Goal: Information Seeking & Learning: Learn about a topic

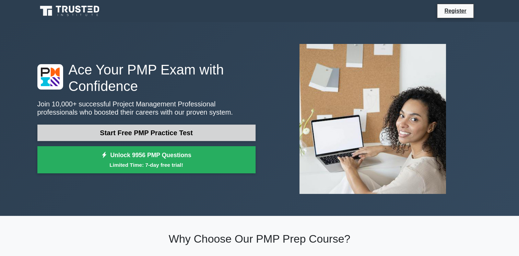
click at [155, 131] on link "Start Free PMP Practice Test" at bounding box center [146, 132] width 218 height 16
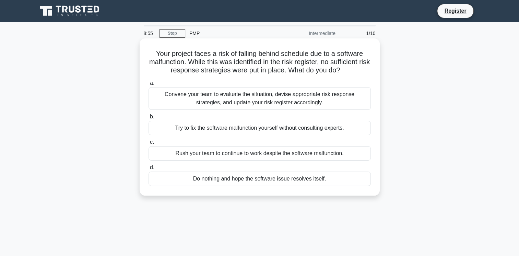
click at [289, 101] on div "Convene your team to evaluate the situation, devise appropriate risk response s…" at bounding box center [259, 98] width 222 height 23
click at [148, 85] on input "a. Convene your team to evaluate the situation, devise appropriate risk respons…" at bounding box center [148, 83] width 0 height 4
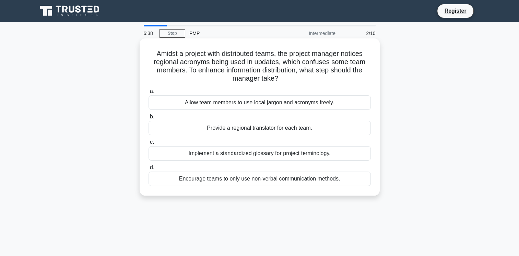
click at [273, 155] on div "Implement a standardized glossary for project terminology." at bounding box center [259, 153] width 222 height 14
click at [148, 144] on input "c. Implement a standardized glossary for project terminology." at bounding box center [148, 142] width 0 height 4
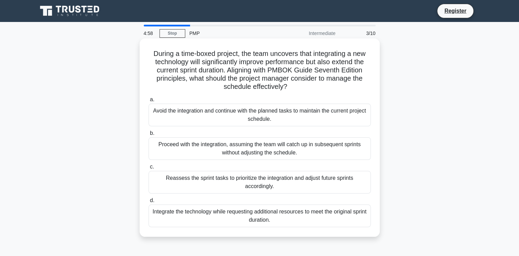
click at [273, 214] on div "Integrate the technology while requesting additional resources to meet the orig…" at bounding box center [259, 215] width 222 height 23
click at [148, 203] on input "d. Integrate the technology while requesting additional resources to meet the o…" at bounding box center [148, 200] width 0 height 4
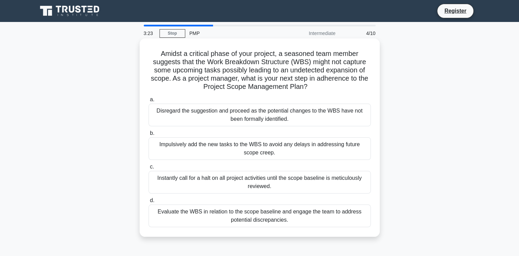
click at [316, 148] on div "Impulsively add the new tasks to the WBS to avoid any delays in addressing futu…" at bounding box center [259, 148] width 222 height 23
click at [148, 135] on input "b. Impulsively add the new tasks to the WBS to avoid any delays in addressing f…" at bounding box center [148, 133] width 0 height 4
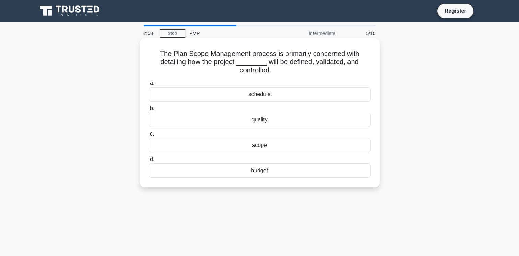
click at [257, 144] on div "scope" at bounding box center [259, 145] width 222 height 14
click at [148, 136] on input "c. scope" at bounding box center [148, 134] width 0 height 4
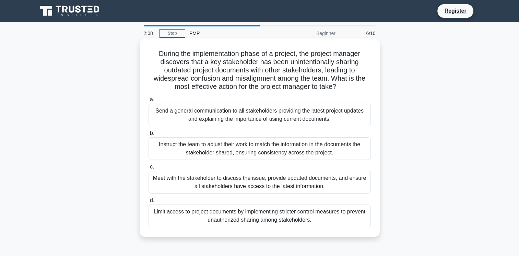
click at [261, 118] on div "Send a general communication to all stakeholders providing the latest project u…" at bounding box center [259, 114] width 222 height 23
click at [148, 102] on input "a. Send a general communication to all stakeholders providing the latest projec…" at bounding box center [148, 99] width 0 height 4
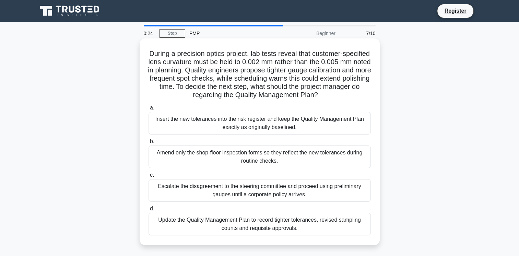
click at [307, 122] on div "Insert the new tolerances into the risk register and keep the Quality Managemen…" at bounding box center [259, 123] width 222 height 23
click at [148, 110] on input "a. Insert the new tolerances into the risk register and keep the Quality Manage…" at bounding box center [148, 108] width 0 height 4
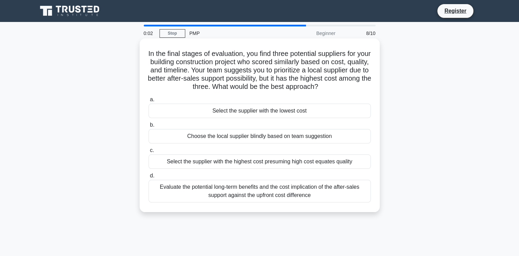
click at [271, 191] on div "Evaluate the potential long-term benefits and the cost implication of the after…" at bounding box center [259, 191] width 222 height 23
click at [148, 178] on input "d. Evaluate the potential long-term benefits and the cost implication of the af…" at bounding box center [148, 175] width 0 height 4
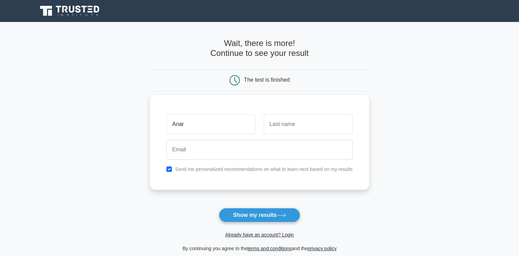
type input "Anar"
click at [291, 127] on input "text" at bounding box center [308, 124] width 89 height 20
type input "Rzayev"
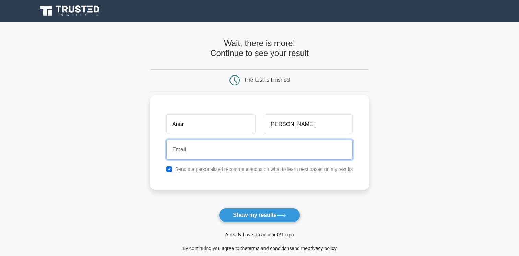
click at [180, 152] on input "email" at bounding box center [259, 149] width 186 height 20
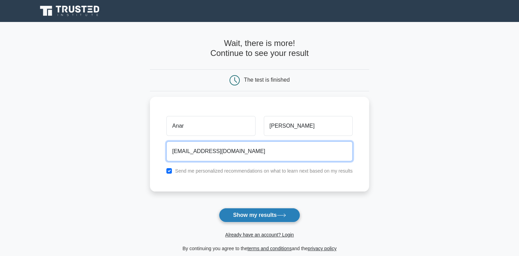
type input "anar.rzayev9492@gmail.com"
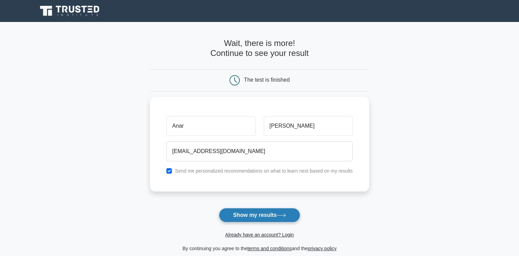
click at [254, 217] on button "Show my results" at bounding box center [259, 215] width 81 height 14
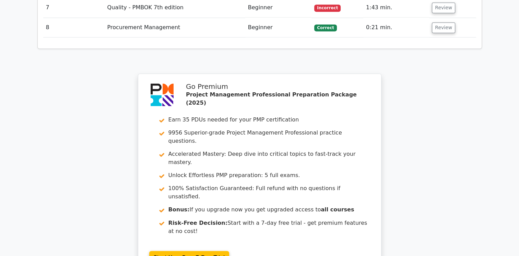
scroll to position [1063, 0]
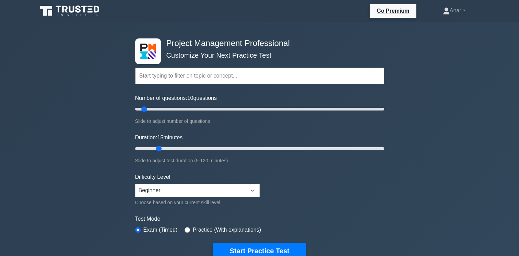
drag, startPoint x: 148, startPoint y: 147, endPoint x: 155, endPoint y: 148, distance: 6.9
click at [155, 148] on input "Duration: 15 minutes" at bounding box center [259, 148] width 249 height 8
click at [154, 147] on input "Duration: 15 minutes" at bounding box center [259, 148] width 249 height 8
type input "15"
click at [156, 148] on input "Duration: 15 minutes" at bounding box center [259, 148] width 249 height 8
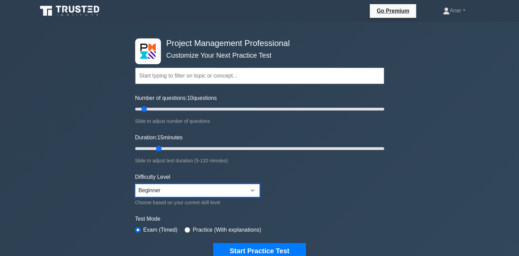
click at [167, 190] on select "Beginner Intermediate Expert" at bounding box center [197, 190] width 124 height 13
select select "intermediate"
click at [135, 184] on select "Beginner Intermediate Expert" at bounding box center [197, 190] width 124 height 13
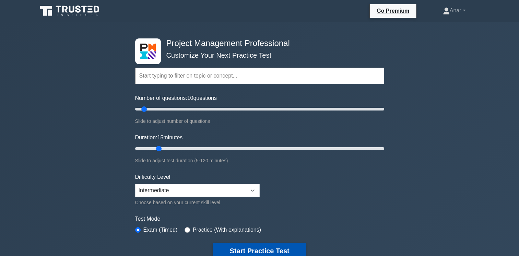
click at [249, 247] on button "Start Practice Test" at bounding box center [259, 251] width 93 height 16
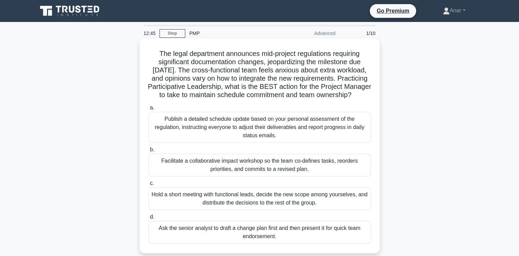
click at [179, 171] on div "Facilitate a collaborative impact workshop so the team co-defines tasks, reorde…" at bounding box center [259, 165] width 222 height 23
click at [148, 152] on input "b. Facilitate a collaborative impact workshop so the team co-defines tasks, reo…" at bounding box center [148, 149] width 0 height 4
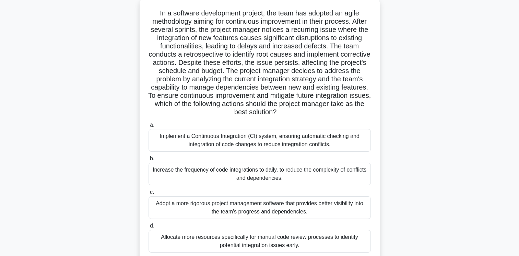
scroll to position [41, 0]
click at [243, 182] on div "Increase the frequency of code integrations to daily, to reduce the complexity …" at bounding box center [259, 173] width 222 height 23
click at [148, 160] on input "b. Increase the frequency of code integrations to daily, to reduce the complexi…" at bounding box center [148, 158] width 0 height 4
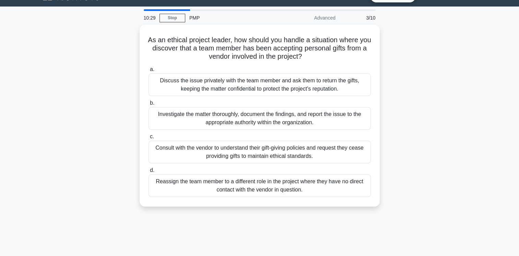
scroll to position [0, 0]
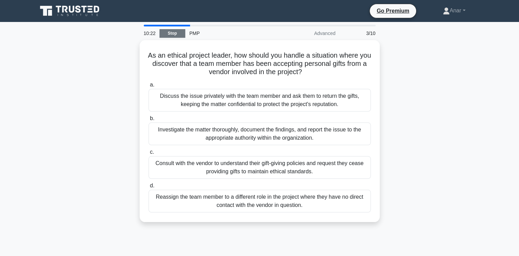
click at [171, 34] on link "Stop" at bounding box center [172, 33] width 26 height 9
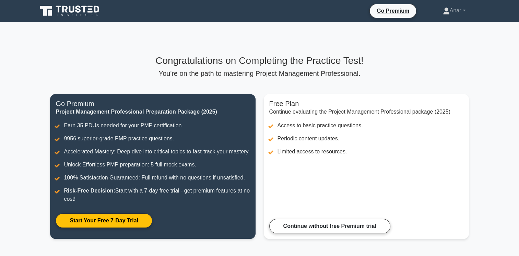
click at [103, 74] on p "You're on the path to mastering Project Management Professional." at bounding box center [259, 73] width 418 height 8
click at [126, 75] on p "You're on the path to mastering Project Management Professional." at bounding box center [259, 73] width 418 height 8
click at [456, 12] on link "Anar" at bounding box center [454, 11] width 56 height 14
click at [436, 26] on link "Profile" at bounding box center [453, 26] width 54 height 11
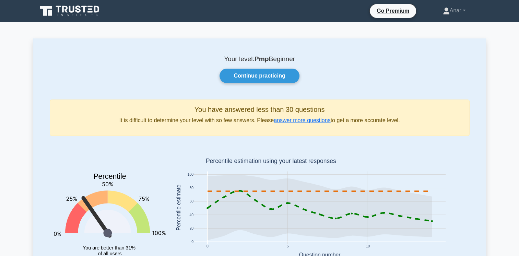
click at [36, 141] on div "Your level: Pmp Beginner Continue practicing You have answered less than 30 que…" at bounding box center [259, 169] width 452 height 262
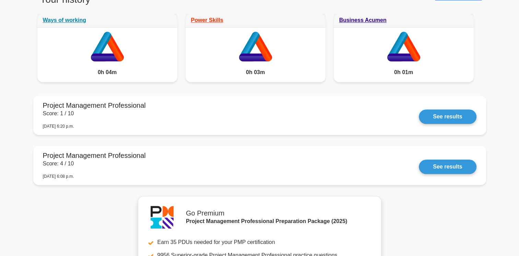
scroll to position [631, 0]
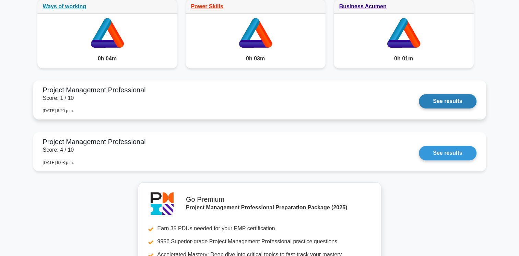
click at [441, 102] on link "See results" at bounding box center [446, 101] width 57 height 14
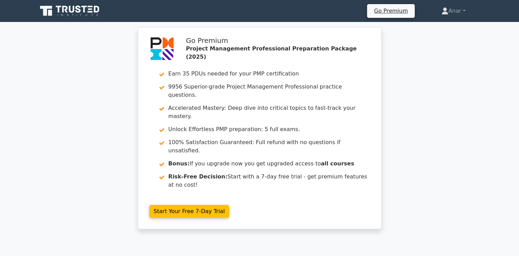
click at [75, 121] on div "Go Premium Project Management Professional Preparation Package (2025) Earn 35 P…" at bounding box center [259, 132] width 519 height 210
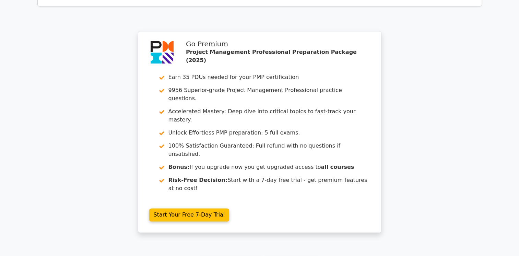
scroll to position [984, 0]
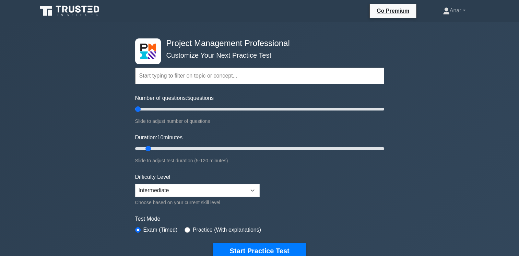
drag, startPoint x: 141, startPoint y: 108, endPoint x: 137, endPoint y: 108, distance: 4.1
type input "5"
click at [137, 108] on input "Number of questions: 5 questions" at bounding box center [259, 109] width 249 height 8
click at [147, 148] on input "Duration: 10 minutes" at bounding box center [259, 148] width 249 height 8
click at [246, 246] on button "Start Practice Test" at bounding box center [259, 251] width 93 height 16
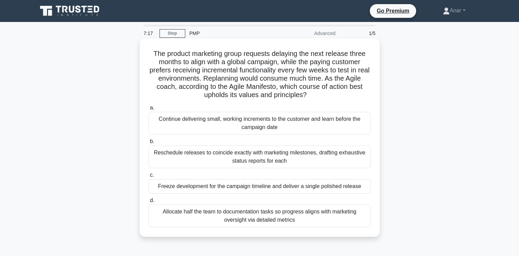
click at [180, 120] on div "Continue delivering small, working increments to the customer and learn before …" at bounding box center [259, 123] width 222 height 23
click at [148, 110] on input "a. Continue delivering small, working increments to the customer and learn befo…" at bounding box center [148, 108] width 0 height 4
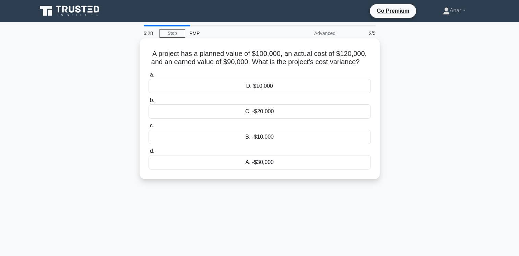
click at [260, 163] on div "A. -$30,000" at bounding box center [259, 162] width 222 height 14
click at [148, 153] on input "d. A. -$30,000" at bounding box center [148, 151] width 0 height 4
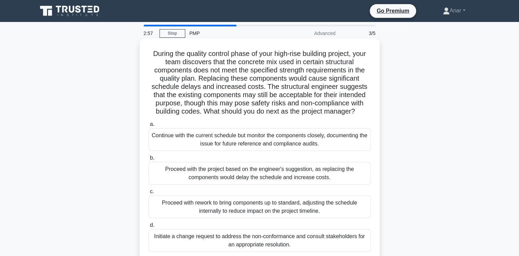
click at [236, 204] on div "Proceed with rework to bring components up to standard, adjusting the schedule …" at bounding box center [259, 206] width 222 height 23
click at [148, 194] on input "c. Proceed with rework to bring components up to standard, adjusting the schedu…" at bounding box center [148, 191] width 0 height 4
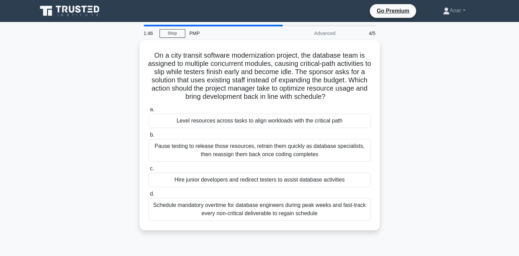
click at [105, 149] on div "On a city transit software modernization project, the database team is assigned…" at bounding box center [259, 139] width 452 height 198
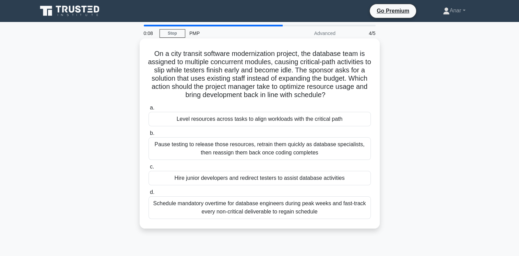
click at [190, 179] on div "Hire junior developers and redirect testers to assist database activities" at bounding box center [259, 178] width 222 height 14
click at [148, 169] on input "c. Hire junior developers and redirect testers to assist database activities" at bounding box center [148, 166] width 0 height 4
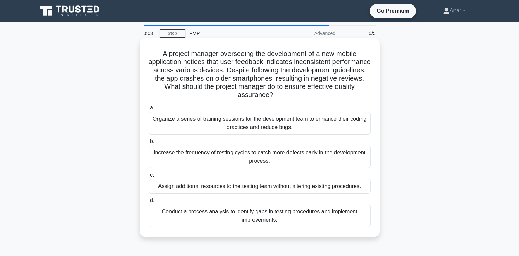
click at [221, 128] on div "Organize a series of training sessions for the development team to enhance thei…" at bounding box center [259, 123] width 222 height 23
click at [148, 110] on input "a. Organize a series of training sessions for the development team to enhance t…" at bounding box center [148, 108] width 0 height 4
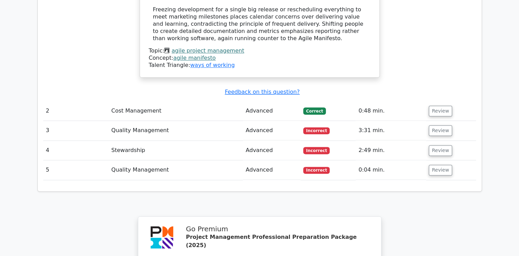
scroll to position [841, 0]
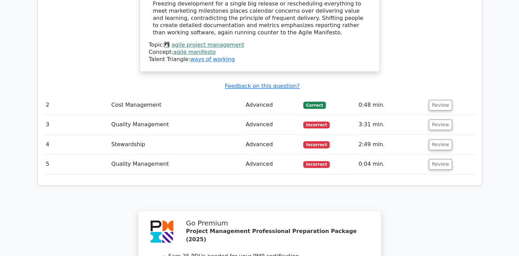
drag, startPoint x: 509, startPoint y: 98, endPoint x: 508, endPoint y: 72, distance: 26.8
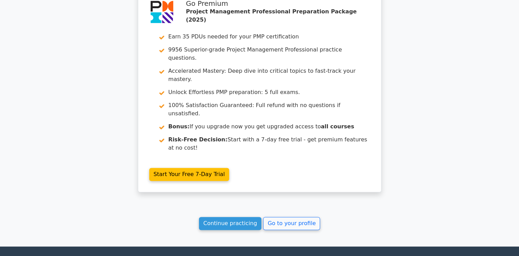
scroll to position [1061, 0]
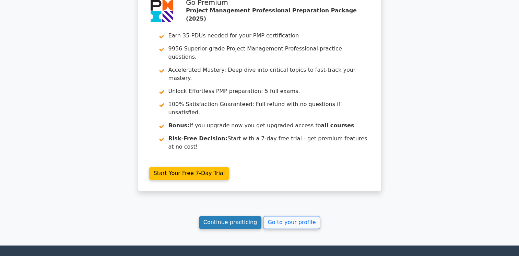
click at [225, 216] on link "Continue practicing" at bounding box center [230, 222] width 63 height 13
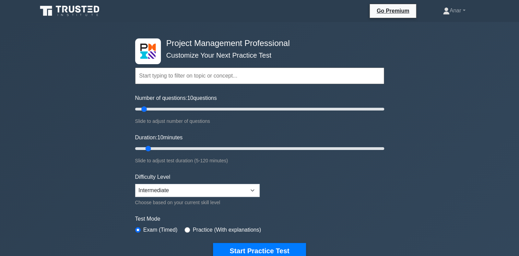
drag, startPoint x: 142, startPoint y: 108, endPoint x: 145, endPoint y: 114, distance: 7.5
click at [145, 113] on input "Number of questions: 10 questions" at bounding box center [259, 109] width 249 height 8
click at [147, 147] on input "Duration: 10 minutes" at bounding box center [259, 148] width 249 height 8
drag, startPoint x: 143, startPoint y: 109, endPoint x: 100, endPoint y: 113, distance: 42.3
type input "5"
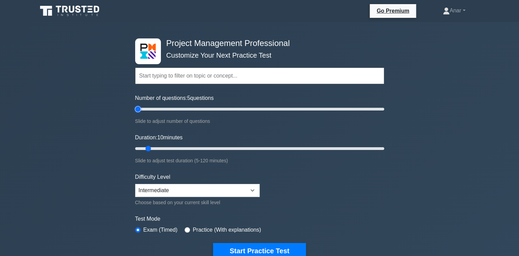
click at [135, 113] on input "Number of questions: 5 questions" at bounding box center [259, 109] width 249 height 8
drag, startPoint x: 146, startPoint y: 149, endPoint x: 92, endPoint y: 153, distance: 54.6
type input "5"
click at [135, 153] on input "Duration: 5 minutes" at bounding box center [259, 148] width 249 height 8
click at [170, 190] on select "Beginner Intermediate Expert" at bounding box center [197, 190] width 124 height 13
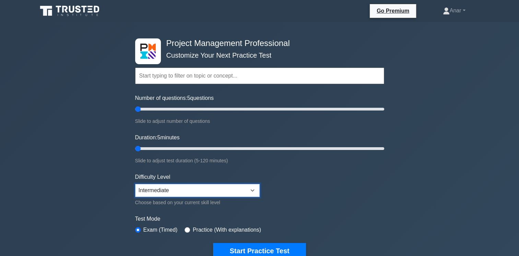
select select "beginner"
click at [135, 184] on select "Beginner Intermediate Expert" at bounding box center [197, 190] width 124 height 13
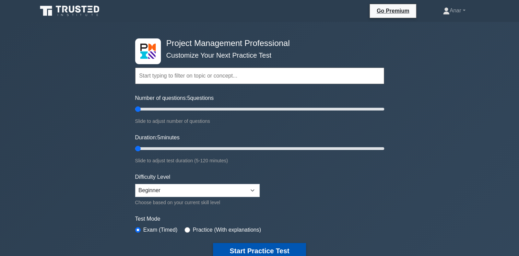
click at [250, 248] on button "Start Practice Test" at bounding box center [259, 251] width 93 height 16
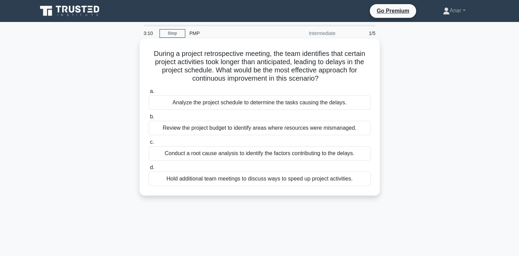
click at [274, 105] on div "Analyze the project schedule to determine the tasks causing the delays." at bounding box center [259, 102] width 222 height 14
click at [148, 94] on input "a. Analyze the project schedule to determine the tasks causing the delays." at bounding box center [148, 91] width 0 height 4
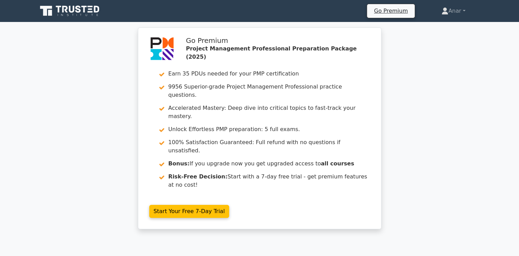
click at [450, 174] on div "Go Premium Project Management Professional Preparation Package (2025) Earn 35 P…" at bounding box center [259, 132] width 519 height 210
click at [403, 119] on div "Go Premium Project Management Professional Preparation Package (2025) Earn 35 P…" at bounding box center [259, 132] width 519 height 210
click at [460, 101] on div "Go Premium Project Management Professional Preparation Package (2025) Earn 35 P…" at bounding box center [259, 132] width 519 height 210
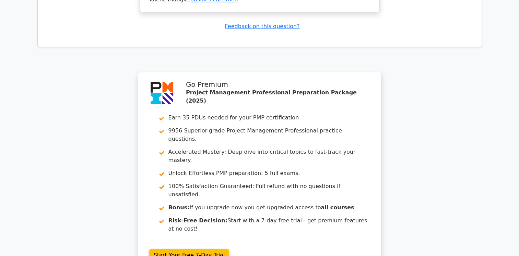
scroll to position [1016, 0]
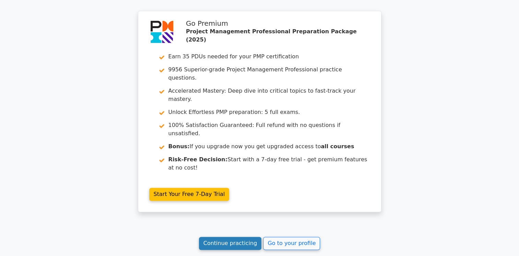
click at [229, 236] on link "Continue practicing" at bounding box center [230, 242] width 63 height 13
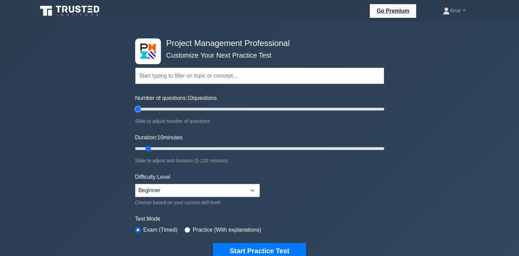
drag, startPoint x: 144, startPoint y: 108, endPoint x: 104, endPoint y: 124, distance: 42.8
type input "5"
click at [135, 113] on input "Number of questions: 10 questions" at bounding box center [259, 109] width 249 height 8
click at [249, 249] on button "Start Practice Test" at bounding box center [259, 251] width 93 height 16
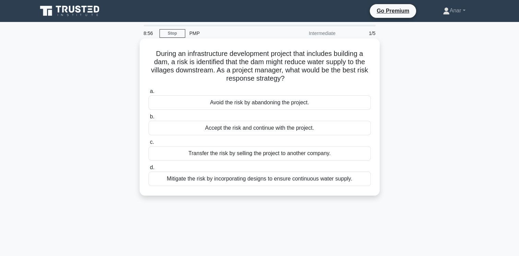
click at [221, 180] on div "Mitigate the risk by incorporating designs to ensure continuous water supply." at bounding box center [259, 178] width 222 height 14
click at [148, 170] on input "d. Mitigate the risk by incorporating designs to ensure continuous water supply." at bounding box center [148, 167] width 0 height 4
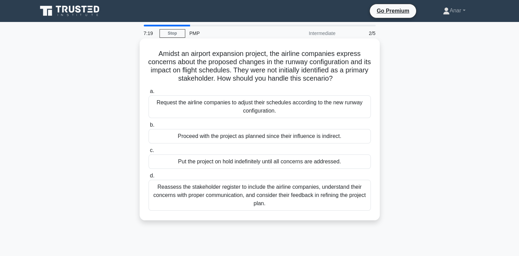
click at [165, 197] on div "Reassess the stakeholder register to include the airline companies, understand …" at bounding box center [259, 195] width 222 height 31
click at [148, 178] on input "d. Reassess the stakeholder register to include the airline companies, understa…" at bounding box center [148, 175] width 0 height 4
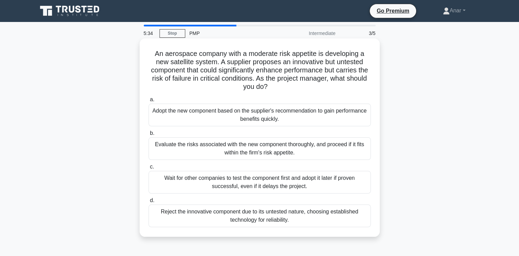
click at [182, 153] on div "Evaluate the risks associated with the new component thoroughly, and proceed if…" at bounding box center [259, 148] width 222 height 23
click at [148, 135] on input "b. Evaluate the risks associated with the new component thoroughly, and proceed…" at bounding box center [148, 133] width 0 height 4
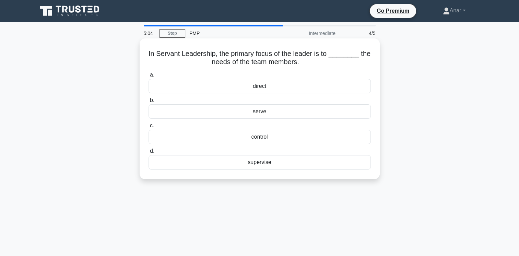
click at [222, 114] on div "serve" at bounding box center [259, 111] width 222 height 14
click at [148, 102] on input "b. serve" at bounding box center [148, 100] width 0 height 4
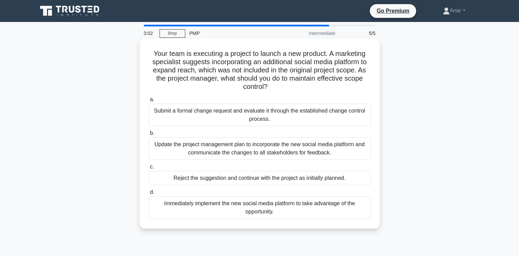
click at [242, 117] on div "Submit a formal change request and evaluate it through the established change c…" at bounding box center [259, 114] width 222 height 23
click at [148, 102] on input "a. Submit a formal change request and evaluate it through the established chang…" at bounding box center [148, 99] width 0 height 4
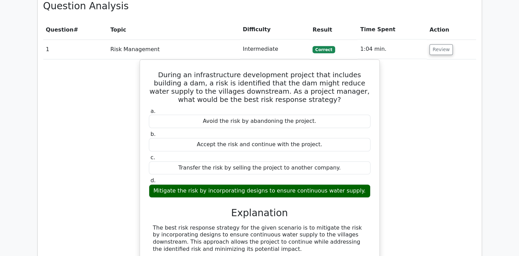
scroll to position [521, 0]
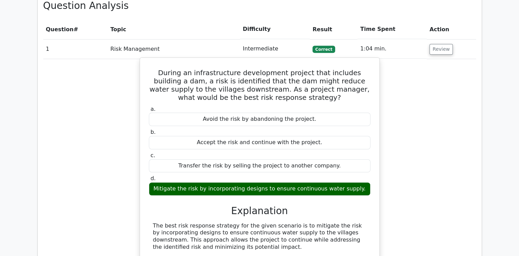
drag, startPoint x: 162, startPoint y: 154, endPoint x: 364, endPoint y: 158, distance: 201.5
click at [364, 182] on div "Mitigate the risk by incorporating designs to ensure continuous water supply." at bounding box center [259, 188] width 221 height 13
copy div "Mitigate the risk by incorporating designs to ensure continuous water supply."
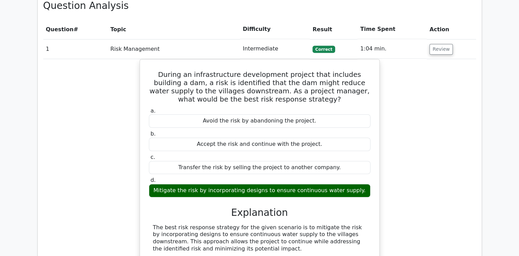
click at [106, 234] on div "During an infrastructure development project that includes building a dam, a ri…" at bounding box center [259, 220] width 432 height 322
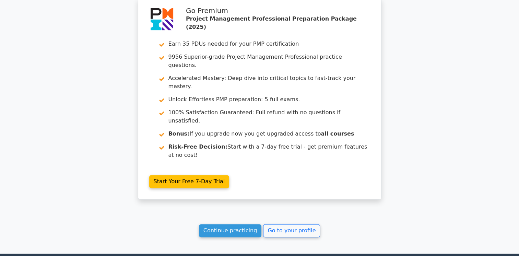
scroll to position [1052, 0]
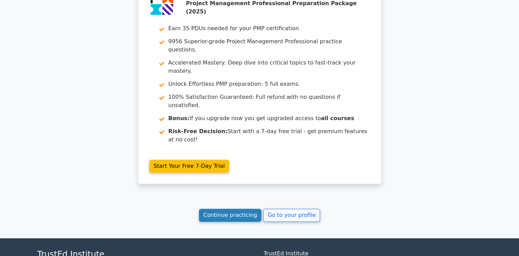
click at [233, 208] on link "Continue practicing" at bounding box center [230, 214] width 63 height 13
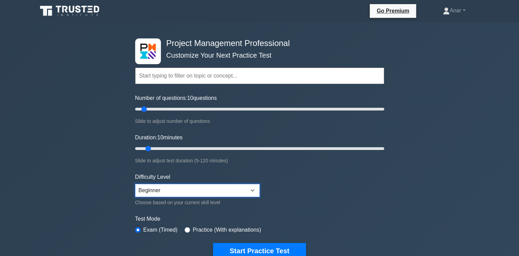
click at [207, 187] on select "Beginner Intermediate Expert" at bounding box center [197, 190] width 124 height 13
select select "expert"
click at [135, 184] on select "Beginner Intermediate Expert" at bounding box center [197, 190] width 124 height 13
drag, startPoint x: 144, startPoint y: 108, endPoint x: 88, endPoint y: 111, distance: 56.6
type input "5"
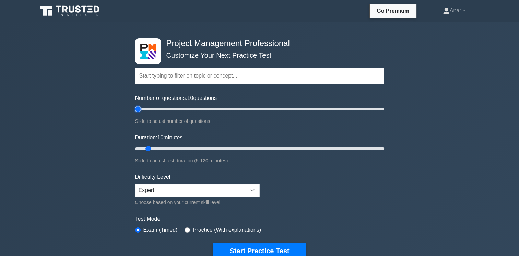
click at [135, 111] on input "Number of questions: 10 questions" at bounding box center [259, 109] width 249 height 8
click at [253, 243] on button "Start Practice Test" at bounding box center [259, 251] width 93 height 16
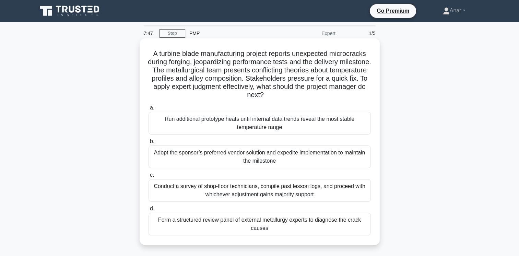
click at [228, 91] on h5 "A turbine blade manufacturing project reports unexpected microcracks during for…" at bounding box center [259, 74] width 223 height 50
click at [321, 193] on div "Conduct a survey of shop-floor technicians, compile past lesson logs, and proce…" at bounding box center [259, 190] width 222 height 23
click at [148, 177] on input "c. Conduct a survey of shop-floor technicians, compile past lesson logs, and pr…" at bounding box center [148, 175] width 0 height 4
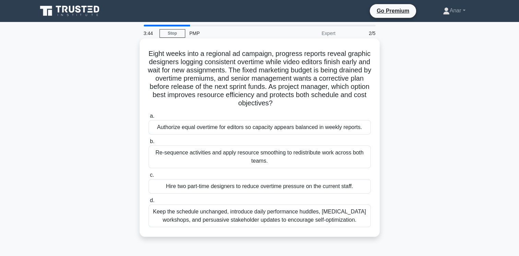
click at [162, 189] on div "Hire two part-time designers to reduce overtime pressure on the current staff." at bounding box center [259, 186] width 222 height 14
click at [148, 177] on input "c. Hire two part-time designers to reduce overtime pressure on the current staf…" at bounding box center [148, 175] width 0 height 4
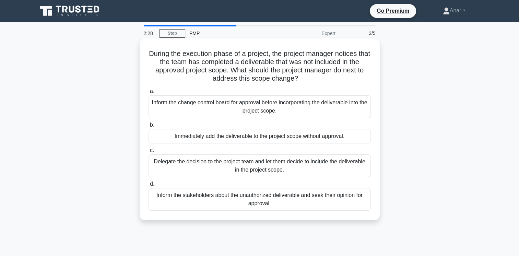
click at [219, 106] on div "Inform the change control board for approval before incorporating the deliverab…" at bounding box center [259, 106] width 222 height 23
click at [148, 94] on input "a. Inform the change control board for approval before incorporating the delive…" at bounding box center [148, 91] width 0 height 4
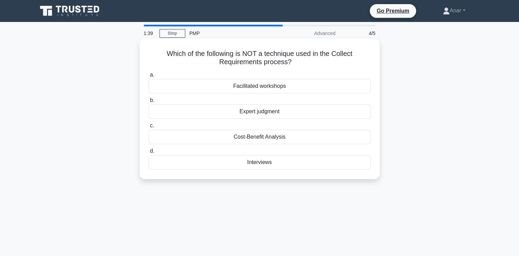
click at [196, 111] on div "Expert judgment" at bounding box center [259, 111] width 222 height 14
click at [148, 102] on input "b. Expert judgment" at bounding box center [148, 100] width 0 height 4
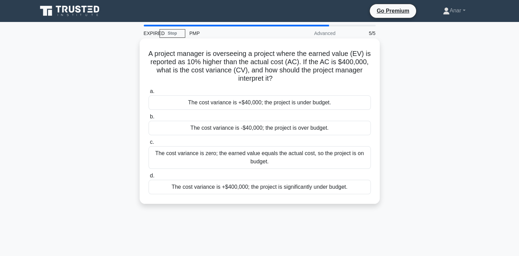
click at [205, 105] on div "The cost variance is +$40,000; the project is under budget." at bounding box center [259, 102] width 222 height 14
click at [148, 94] on input "a. The cost variance is +$40,000; the project is under budget." at bounding box center [148, 91] width 0 height 4
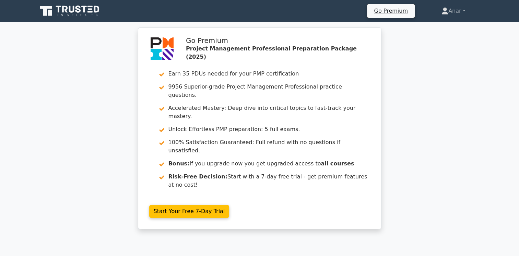
click at [61, 136] on div "Go Premium Project Management Professional Preparation Package (2025) Earn 35 P…" at bounding box center [259, 132] width 519 height 210
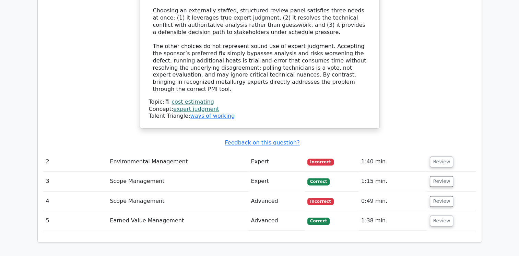
scroll to position [850, 0]
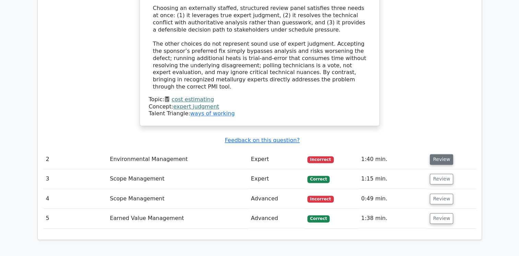
click at [439, 154] on button "Review" at bounding box center [440, 159] width 23 height 11
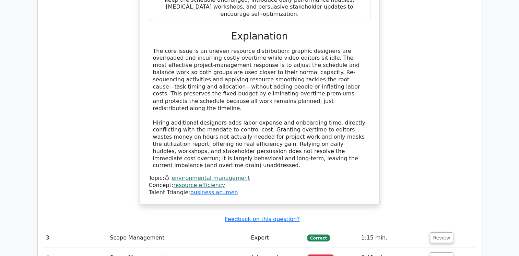
scroll to position [1206, 0]
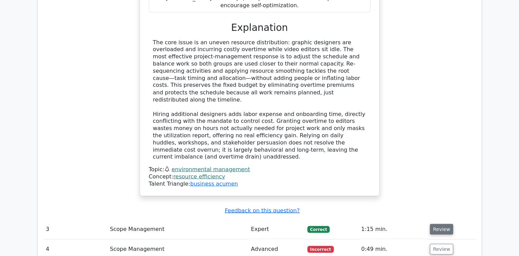
click at [436, 223] on button "Review" at bounding box center [440, 228] width 23 height 11
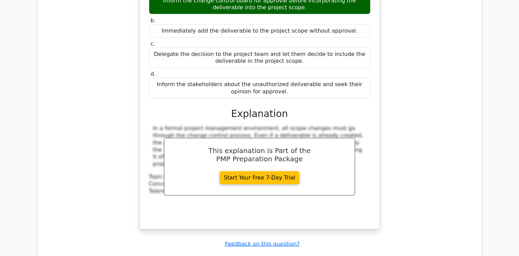
scroll to position [1508, 0]
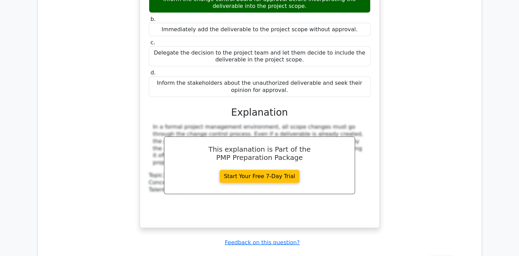
click at [441, 255] on button "Review" at bounding box center [440, 261] width 23 height 11
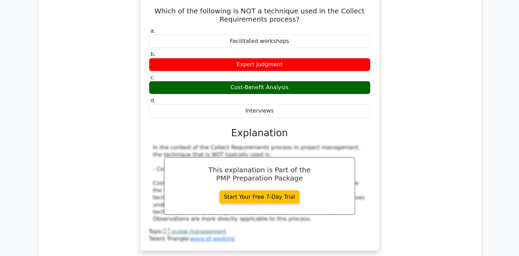
scroll to position [1809, 0]
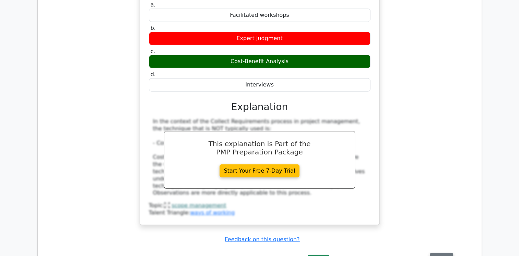
click at [439, 253] on button "Review" at bounding box center [440, 258] width 23 height 11
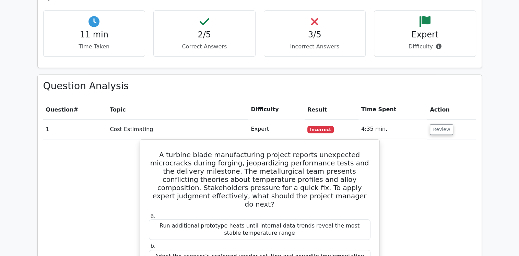
scroll to position [441, 0]
click at [443, 124] on button "Review" at bounding box center [440, 129] width 23 height 11
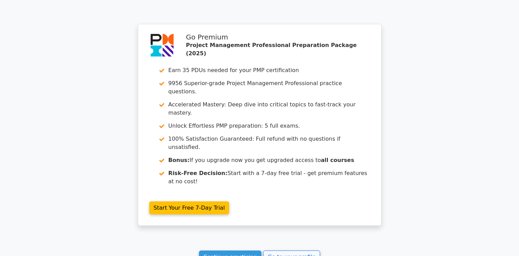
scroll to position [2046, 0]
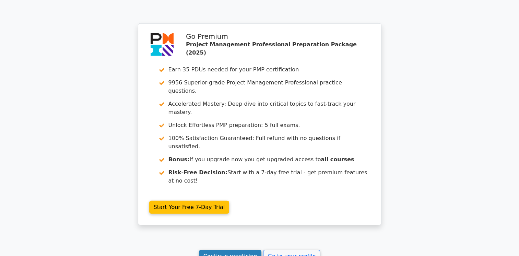
click at [247, 249] on link "Continue practicing" at bounding box center [230, 255] width 63 height 13
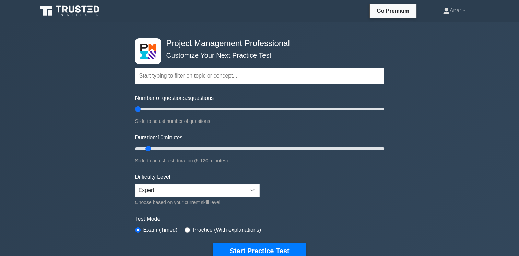
drag, startPoint x: 144, startPoint y: 108, endPoint x: 137, endPoint y: 110, distance: 7.3
type input "5"
click at [137, 110] on input "Number of questions: 5 questions" at bounding box center [259, 109] width 249 height 8
click at [253, 253] on button "Start Practice Test" at bounding box center [259, 251] width 93 height 16
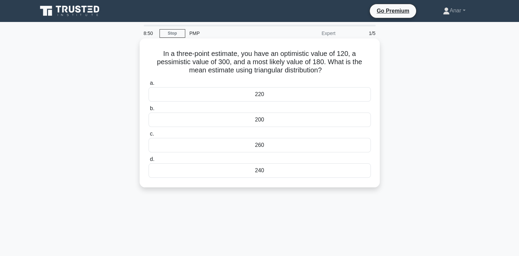
click at [242, 122] on div "200" at bounding box center [259, 119] width 222 height 14
click at [148, 111] on input "b. 200" at bounding box center [148, 108] width 0 height 4
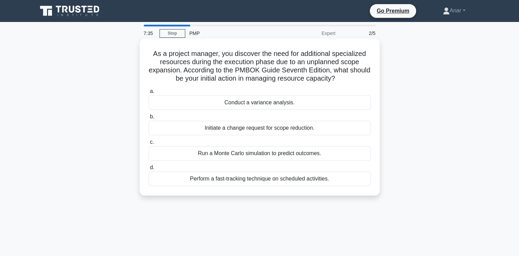
click at [195, 128] on div "Initiate a change request for scope reduction." at bounding box center [259, 128] width 222 height 14
click at [148, 119] on input "b. Initiate a change request for scope reduction." at bounding box center [148, 116] width 0 height 4
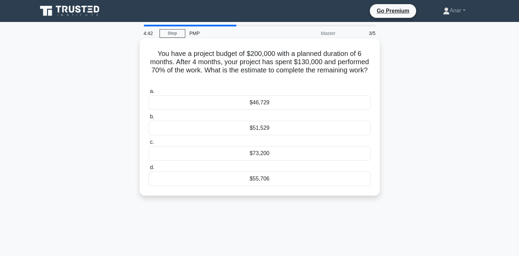
click at [239, 180] on div "$55,706" at bounding box center [259, 178] width 222 height 14
click at [148, 170] on input "d. $55,706" at bounding box center [148, 167] width 0 height 4
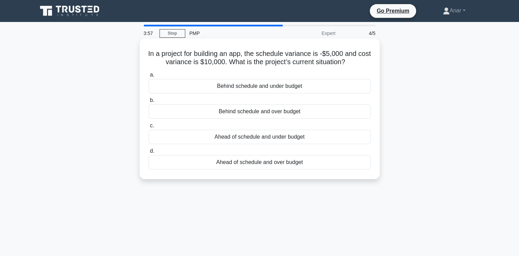
click at [196, 87] on div "Behind schedule and under budget" at bounding box center [259, 86] width 222 height 14
click at [148, 77] on input "a. Behind schedule and under budget" at bounding box center [148, 75] width 0 height 4
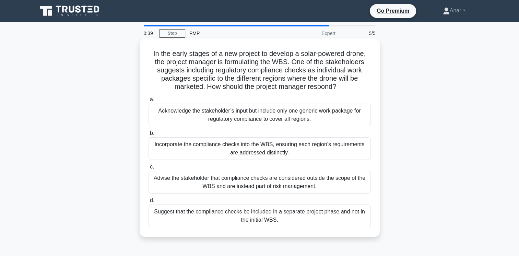
click at [188, 146] on div "Incorporate the compliance checks into the WBS, ensuring each region's requirem…" at bounding box center [259, 148] width 222 height 23
click at [148, 135] on input "b. Incorporate the compliance checks into the WBS, ensuring each region's requi…" at bounding box center [148, 133] width 0 height 4
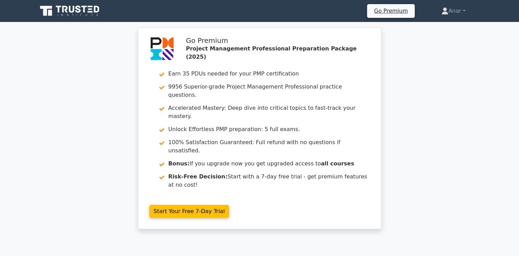
click at [86, 167] on div "Go Premium Project Management Professional Preparation Package (2025) Earn 35 P…" at bounding box center [259, 132] width 519 height 210
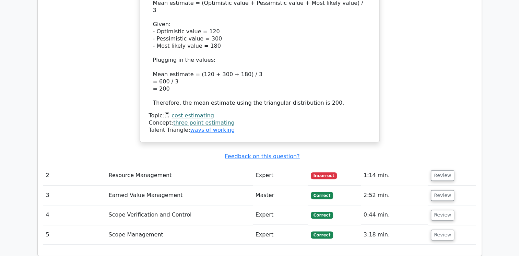
scroll to position [781, 0]
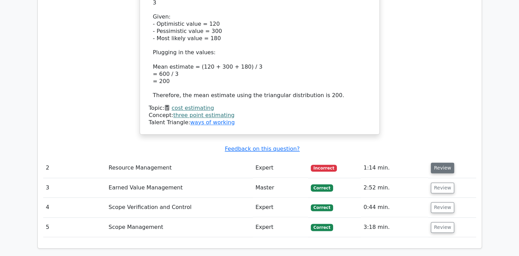
click at [441, 162] on button "Review" at bounding box center [441, 167] width 23 height 11
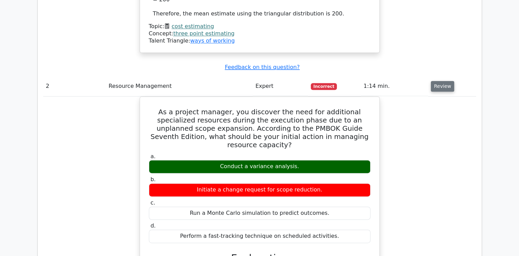
scroll to position [864, 0]
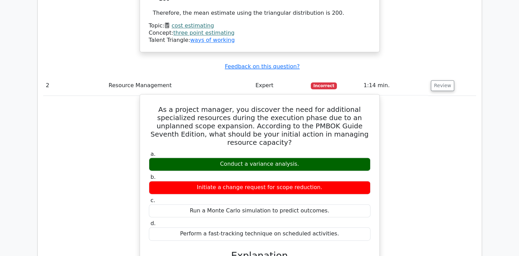
drag, startPoint x: 441, startPoint y: 128, endPoint x: 370, endPoint y: 91, distance: 79.6
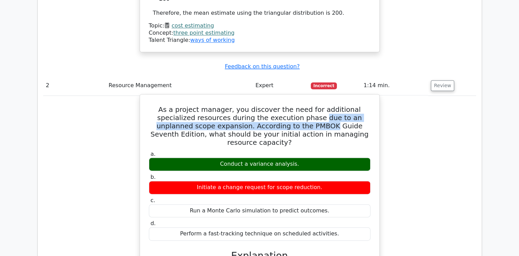
drag, startPoint x: 271, startPoint y: 82, endPoint x: 275, endPoint y: 79, distance: 5.4
click at [275, 105] on h5 "As a project manager, you discover the need for additional specialized resource…" at bounding box center [259, 125] width 223 height 41
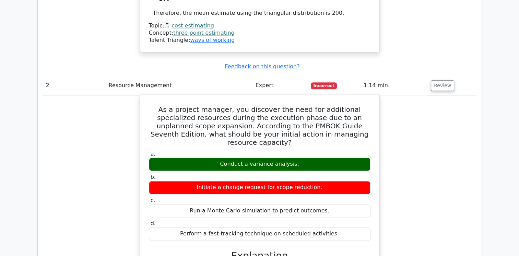
drag, startPoint x: 275, startPoint y: 79, endPoint x: 320, endPoint y: 93, distance: 46.6
click at [320, 105] on h5 "As a project manager, you discover the need for additional specialized resource…" at bounding box center [259, 125] width 223 height 41
click at [364, 105] on h5 "As a project manager, you discover the need for additional specialized resource…" at bounding box center [259, 125] width 223 height 41
drag, startPoint x: 296, startPoint y: 114, endPoint x: 222, endPoint y: 115, distance: 73.7
click at [222, 157] on div "Conduct a variance analysis." at bounding box center [259, 163] width 221 height 13
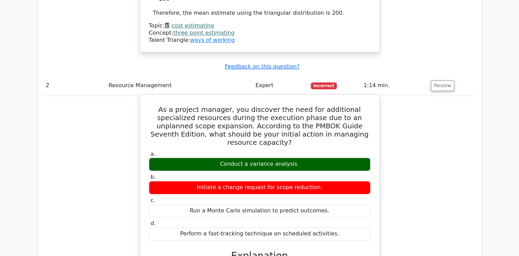
copy div "Conduct a variance analysis."
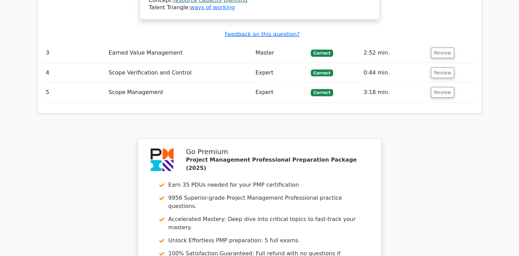
scroll to position [1425, 0]
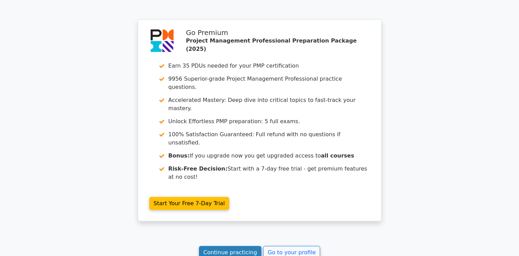
click at [226, 246] on link "Continue practicing" at bounding box center [230, 252] width 63 height 13
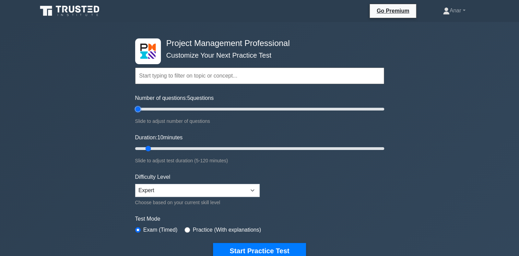
drag, startPoint x: 143, startPoint y: 110, endPoint x: 97, endPoint y: 121, distance: 47.7
type input "5"
click at [135, 113] on input "Number of questions: 5 questions" at bounding box center [259, 109] width 249 height 8
click at [259, 247] on button "Start Practice Test" at bounding box center [259, 251] width 93 height 16
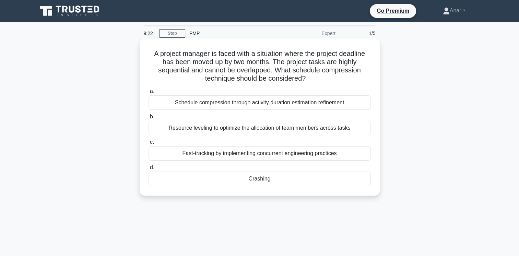
click at [223, 151] on div "Fast-tracking by implementing concurrent engineering practices" at bounding box center [259, 153] width 222 height 14
click at [148, 144] on input "c. Fast-tracking by implementing concurrent engineering practices" at bounding box center [148, 142] width 0 height 4
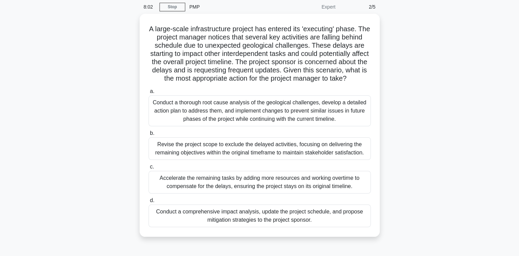
scroll to position [27, 0]
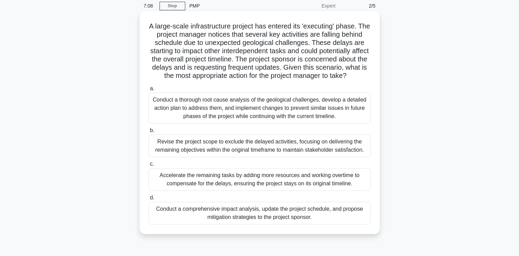
click at [210, 120] on div "Conduct a thorough root cause analysis of the geological challenges, develop a …" at bounding box center [259, 108] width 222 height 31
click at [148, 91] on input "a. Conduct a thorough root cause analysis of the geological challenges, develop…" at bounding box center [148, 88] width 0 height 4
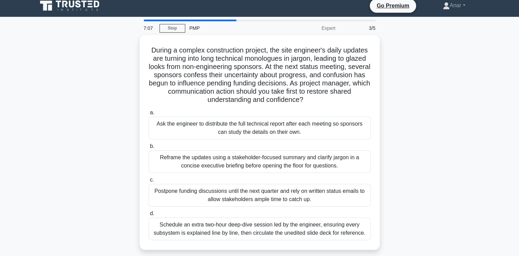
scroll to position [0, 0]
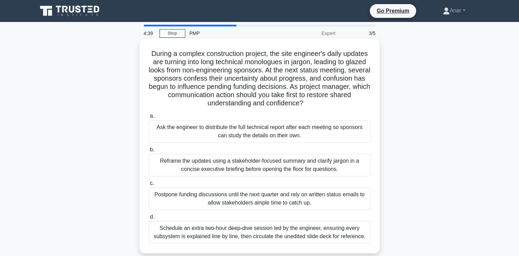
click at [215, 133] on div "Ask the engineer to distribute the full technical report after each meeting so …" at bounding box center [259, 131] width 222 height 23
click at [148, 118] on input "a. Ask the engineer to distribute the full technical report after each meeting …" at bounding box center [148, 116] width 0 height 4
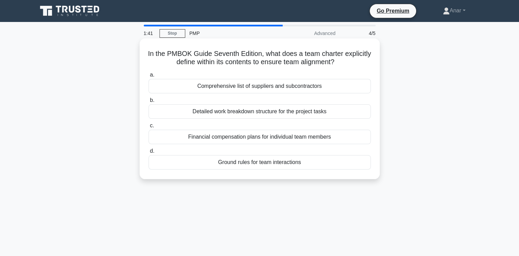
click at [228, 164] on div "Ground rules for team interactions" at bounding box center [259, 162] width 222 height 14
click at [148, 153] on input "d. Ground rules for team interactions" at bounding box center [148, 151] width 0 height 4
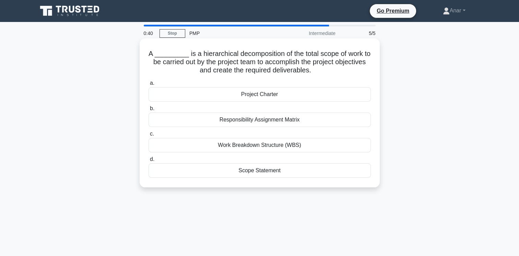
click at [222, 144] on div "Work Breakdown Structure (WBS)" at bounding box center [259, 145] width 222 height 14
click at [148, 136] on input "c. Work Breakdown Structure (WBS)" at bounding box center [148, 134] width 0 height 4
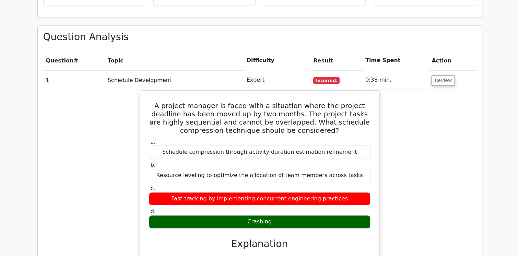
scroll to position [521, 0]
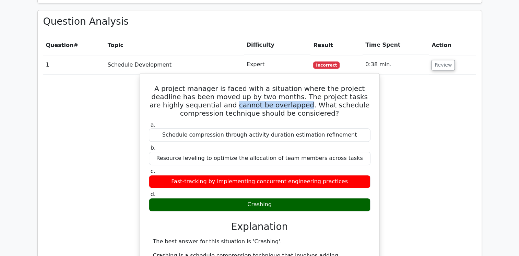
drag, startPoint x: 204, startPoint y: 72, endPoint x: 272, endPoint y: 73, distance: 67.5
click at [272, 84] on h5 "A project manager is faced with a situation where the project deadline has been…" at bounding box center [259, 100] width 223 height 33
copy h5 "cannot be overlapped"
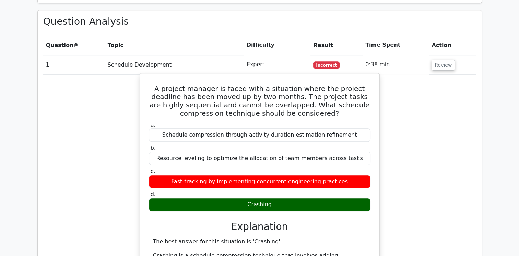
drag, startPoint x: 271, startPoint y: 169, endPoint x: 244, endPoint y: 169, distance: 27.1
click at [244, 198] on div "Crashing" at bounding box center [259, 204] width 221 height 13
copy div "Crashing"
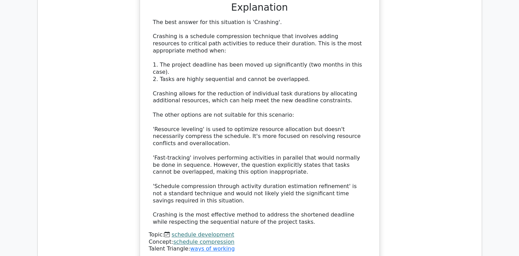
scroll to position [685, 0]
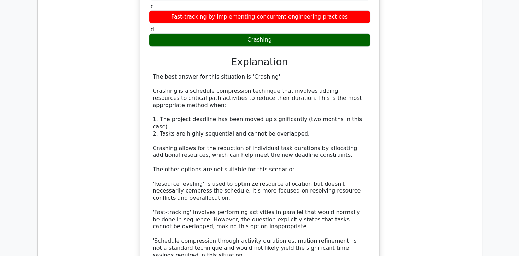
click at [294, 89] on div "The best answer for this situation is 'Crashing'. Crashing is a schedule compre…" at bounding box center [259, 176] width 213 height 207
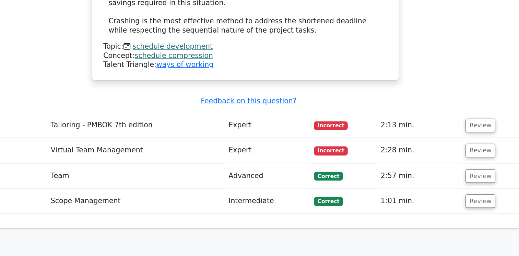
scroll to position [899, 0]
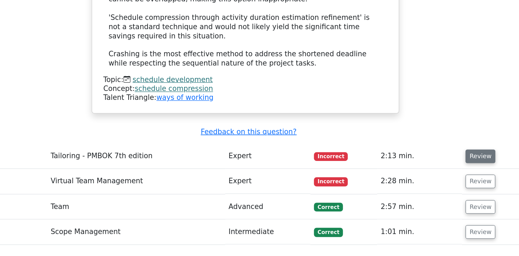
click at [440, 132] on button "Review" at bounding box center [442, 137] width 23 height 11
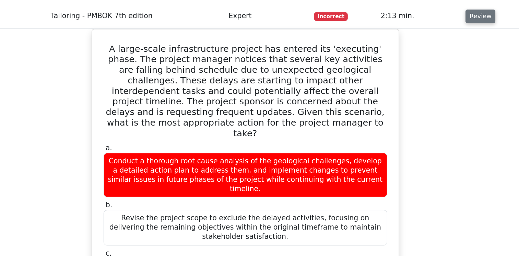
scroll to position [968, 0]
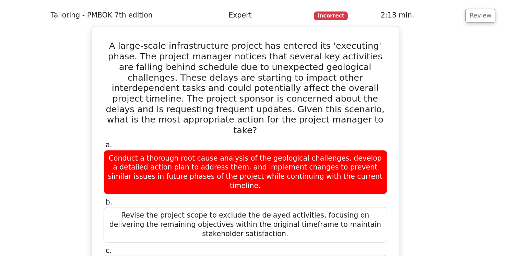
drag, startPoint x: 180, startPoint y: 220, endPoint x: 257, endPoint y: 220, distance: 76.8
copy div "comprehensive impact analysis"
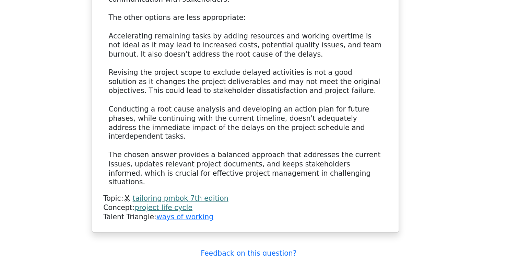
scroll to position [1448, 0]
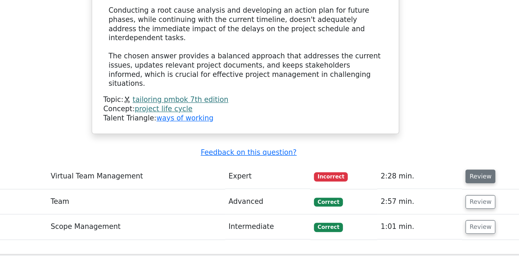
click at [447, 188] on button "Review" at bounding box center [442, 193] width 23 height 11
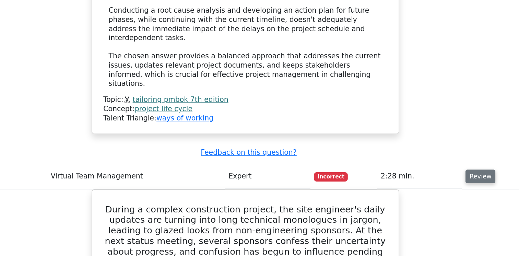
scroll to position [1461, 0]
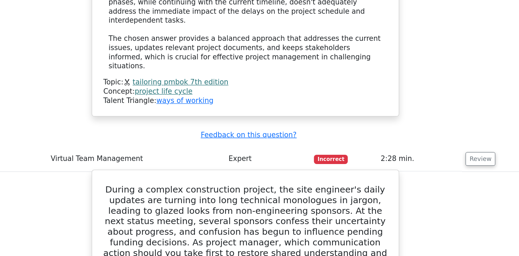
drag, startPoint x: 349, startPoint y: 191, endPoint x: 317, endPoint y: 191, distance: 31.9
copy div "clarify jargon"
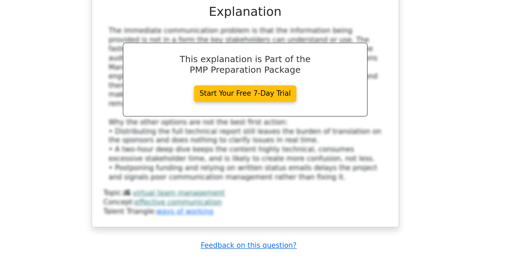
scroll to position [1831, 0]
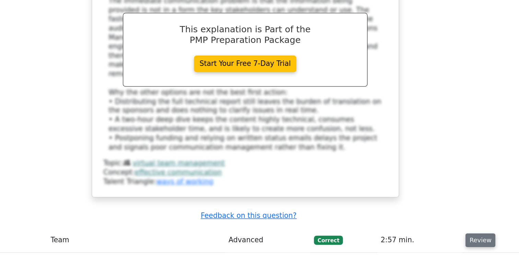
click at [440, 238] on button "Review" at bounding box center [442, 243] width 23 height 11
drag, startPoint x: 215, startPoint y: 227, endPoint x: 306, endPoint y: 231, distance: 90.9
copy div "Ground rules for team interactions"
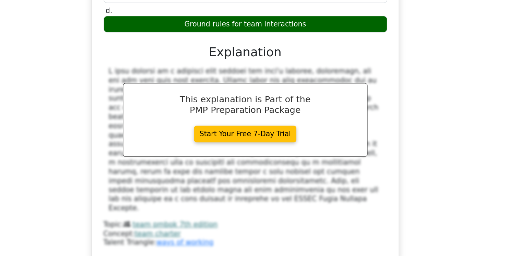
scroll to position [2176, 0]
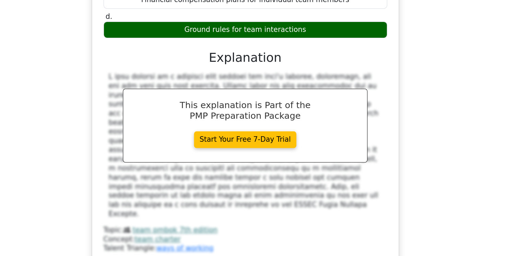
click at [443, 234] on button "Review" at bounding box center [442, 239] width 23 height 11
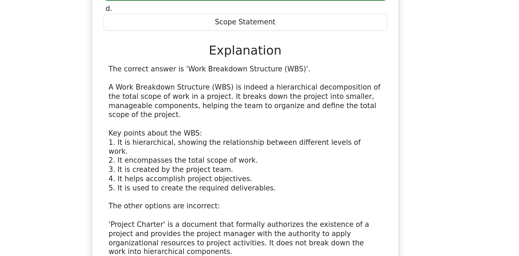
scroll to position [2763, 0]
